Goal: Navigation & Orientation: Go to known website

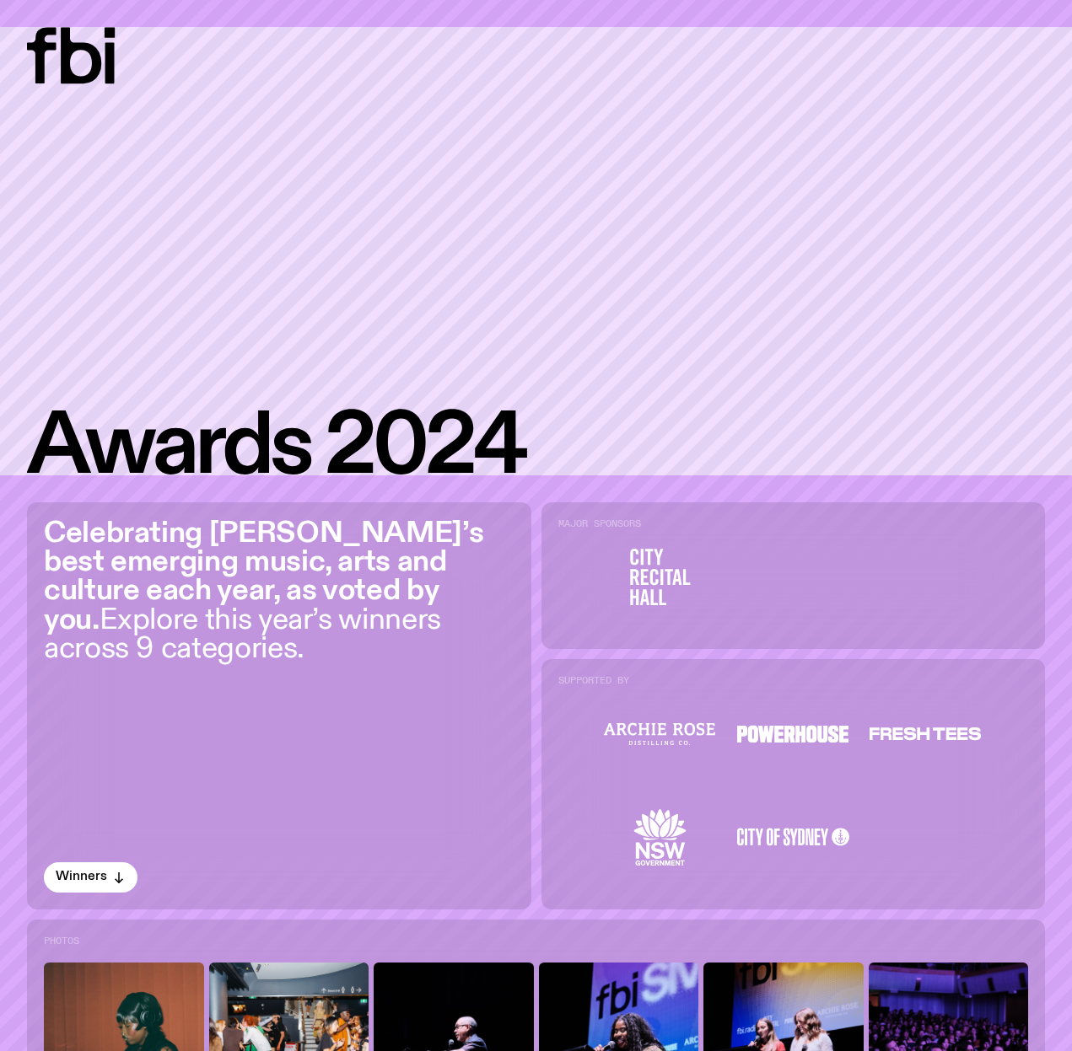
click at [94, 62] on icon at bounding box center [81, 55] width 40 height 56
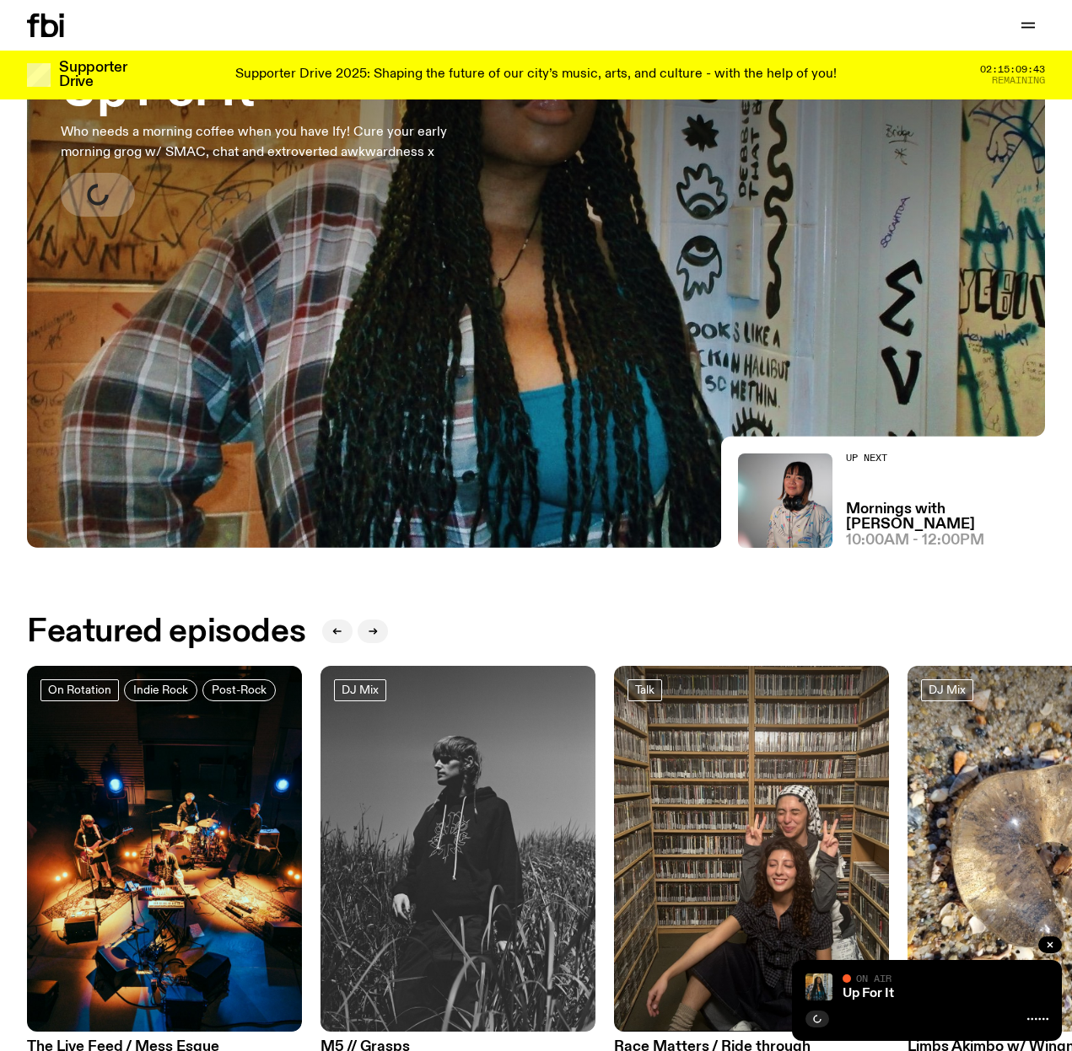
scroll to position [185, 0]
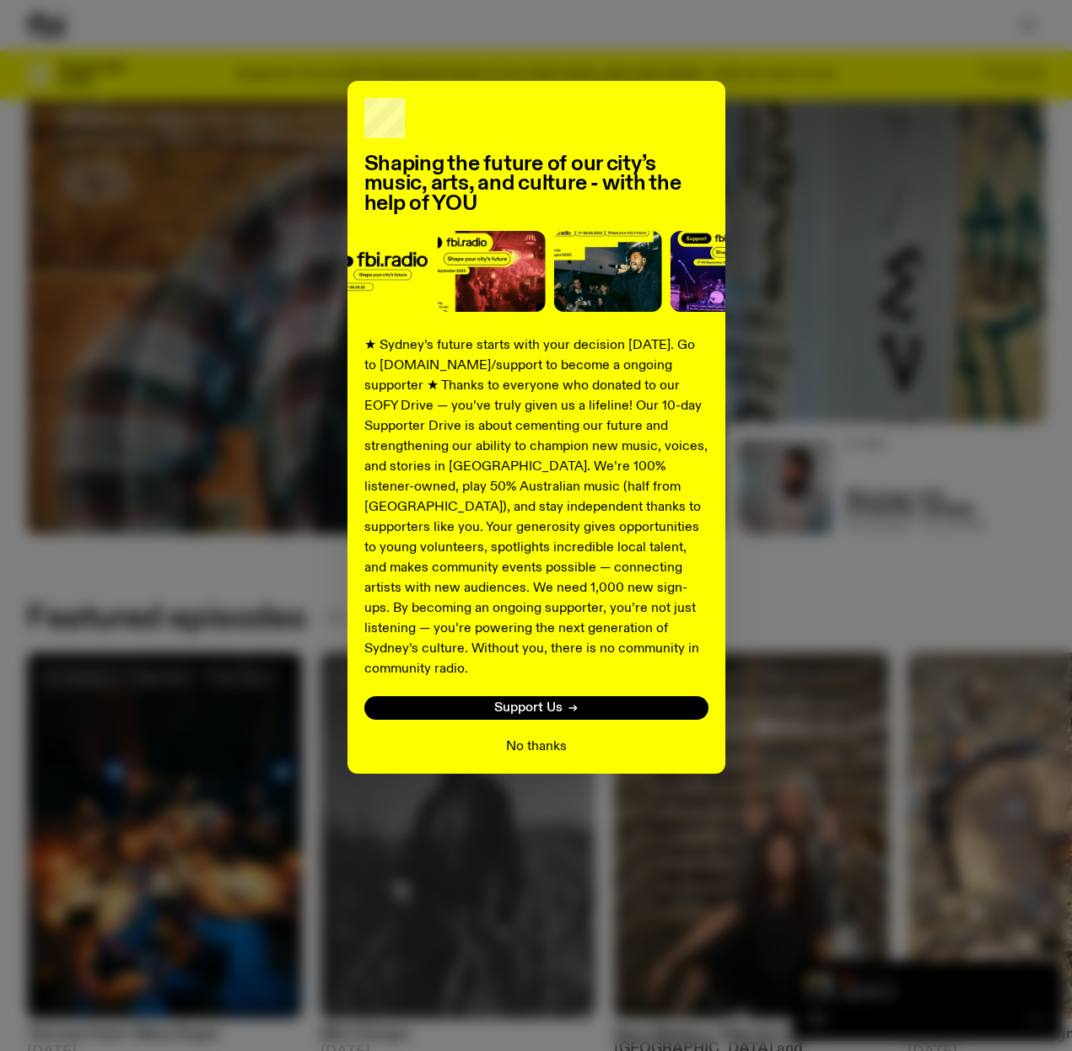
click at [556, 737] on button "No thanks" at bounding box center [536, 747] width 61 height 20
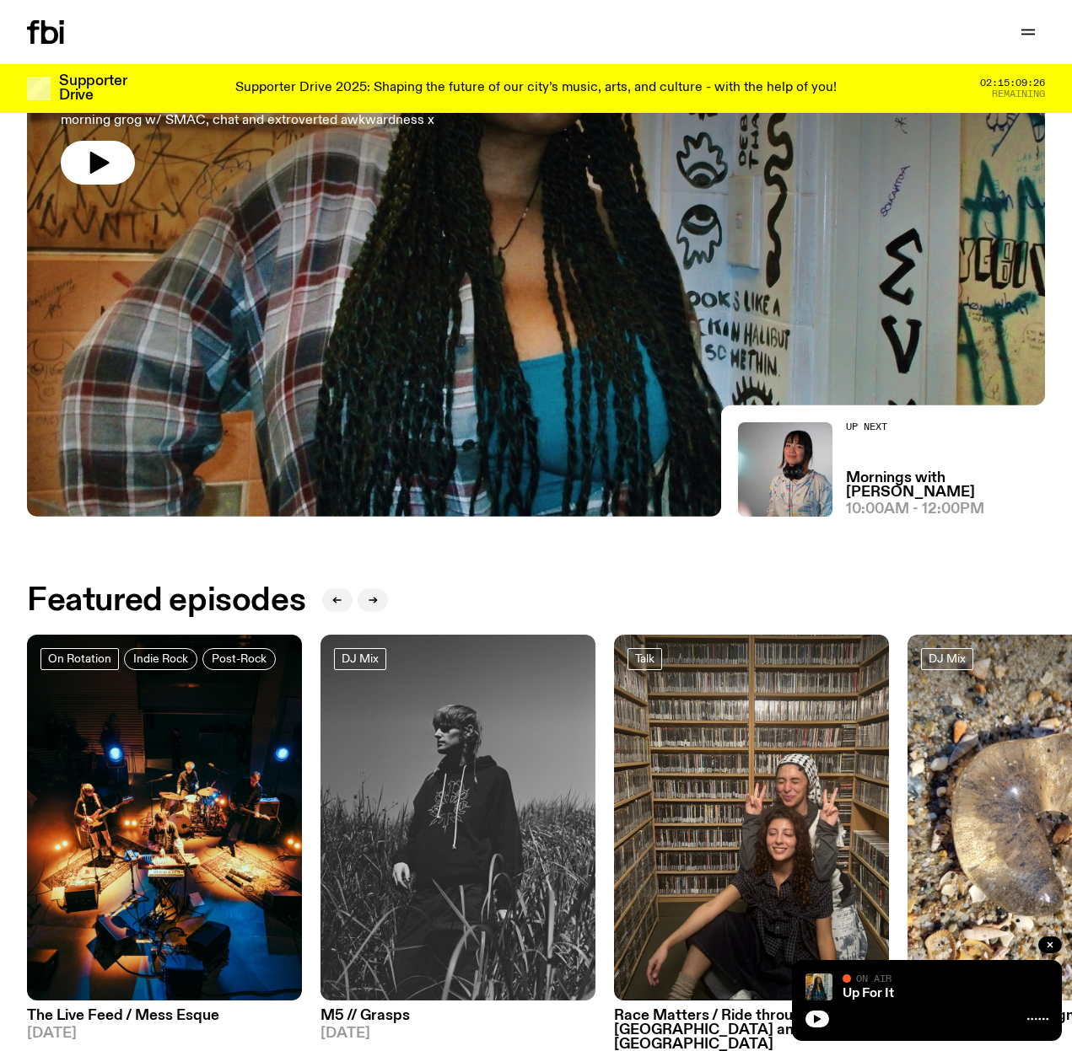
scroll to position [0, 0]
